Goal: Information Seeking & Learning: Learn about a topic

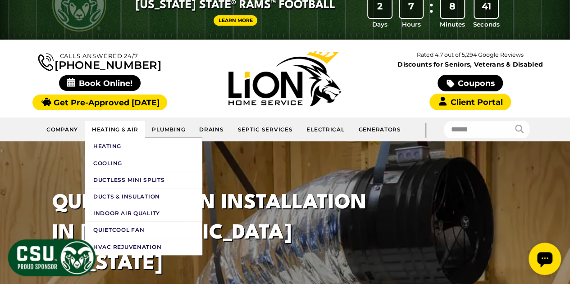
scroll to position [45, 0]
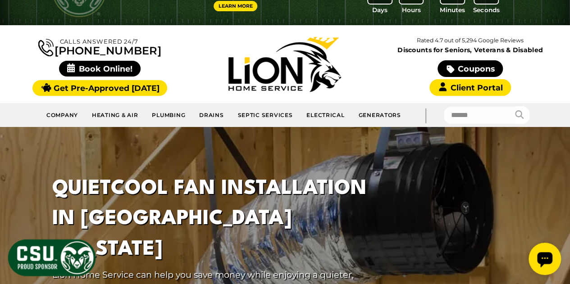
click at [546, 254] on icon "Open chat widget" at bounding box center [544, 259] width 15 height 15
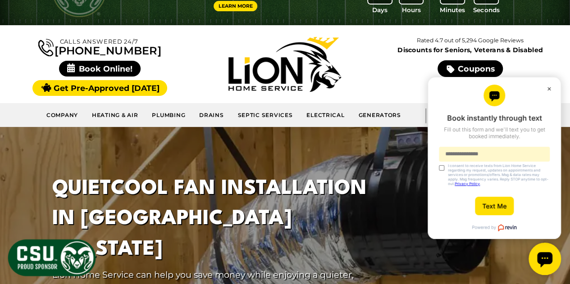
click at [547, 88] on button "×" at bounding box center [546, 87] width 5 height 4
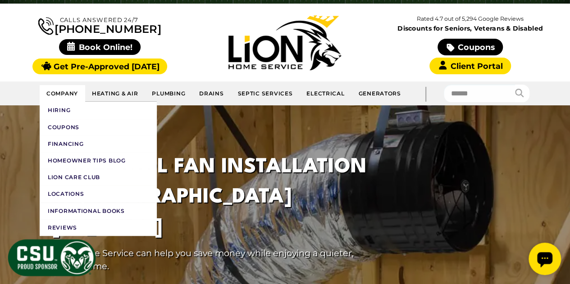
scroll to position [90, 0]
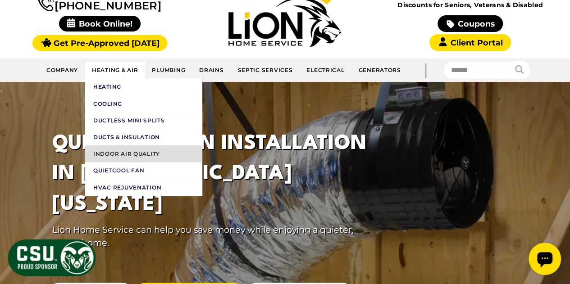
click at [152, 150] on link "Indoor Air Quality" at bounding box center [143, 154] width 117 height 17
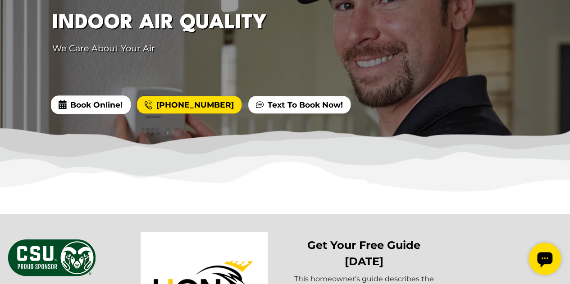
scroll to position [90, 0]
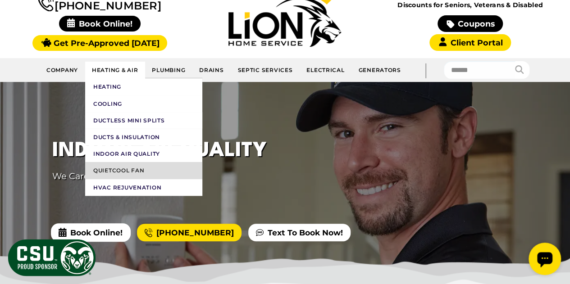
click at [120, 170] on link "QuietCool Fan" at bounding box center [143, 170] width 117 height 17
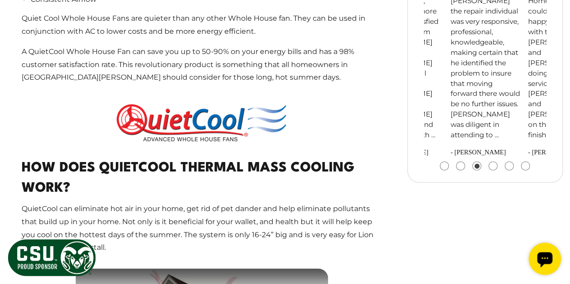
scroll to position [811, 0]
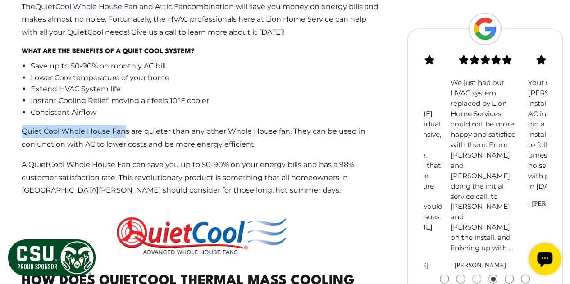
drag, startPoint x: 22, startPoint y: 90, endPoint x: 127, endPoint y: 87, distance: 105.0
click at [127, 125] on p "Quiet Cool Whole House Fans are quieter than any other Whole House fan. They ca…" at bounding box center [202, 138] width 360 height 26
